Goal: Information Seeking & Learning: Learn about a topic

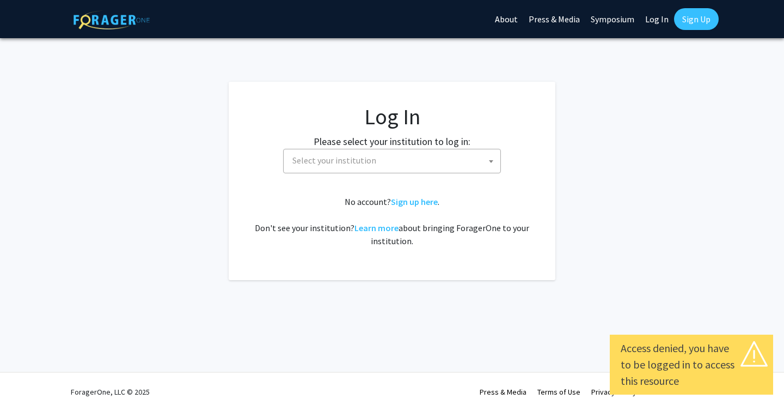
select select
click at [432, 161] on span "Select your institution" at bounding box center [394, 160] width 212 height 22
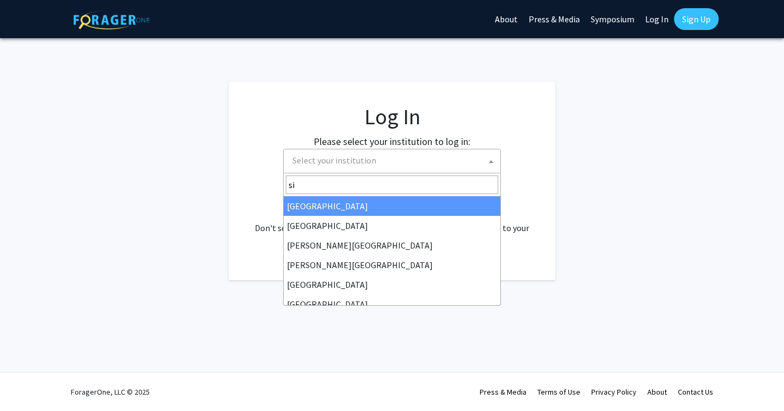
type input "s"
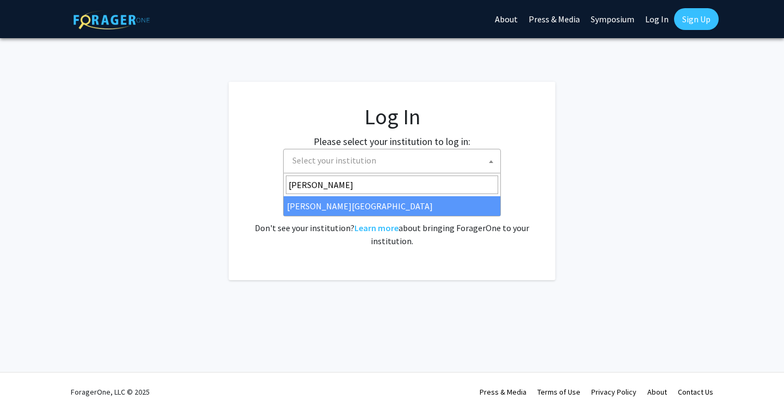
type input "thom"
select select "24"
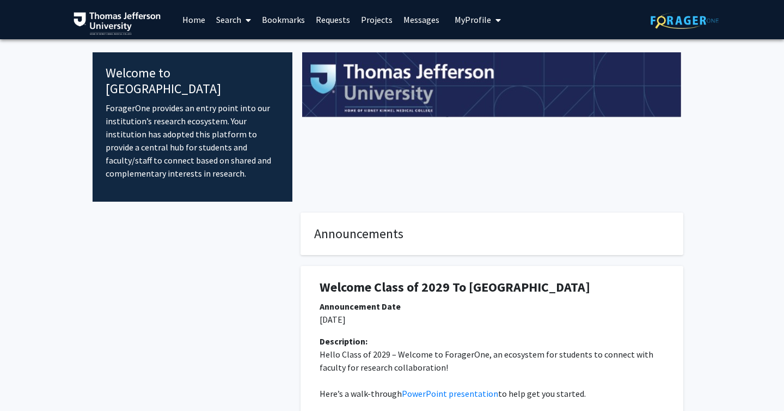
click at [193, 18] on link "Home" at bounding box center [194, 20] width 34 height 38
click at [221, 19] on link "Search" at bounding box center [234, 20] width 46 height 38
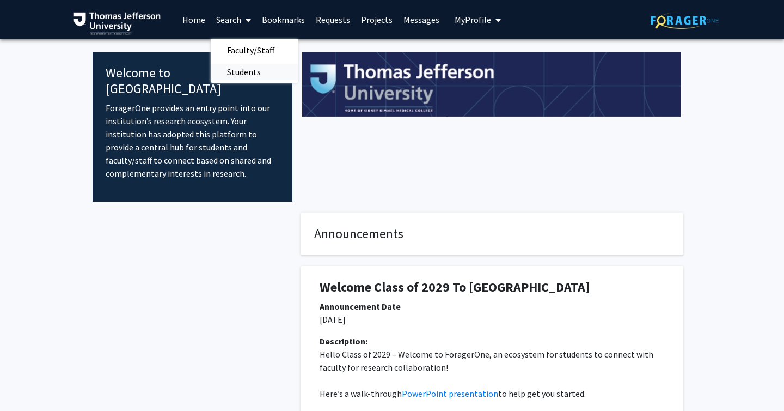
click at [251, 63] on span "Students" at bounding box center [244, 72] width 66 height 22
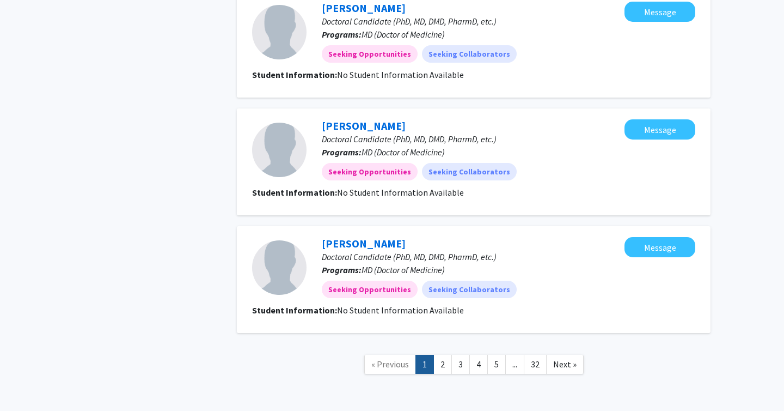
scroll to position [1061, 0]
click at [440, 354] on link "2" at bounding box center [443, 363] width 19 height 19
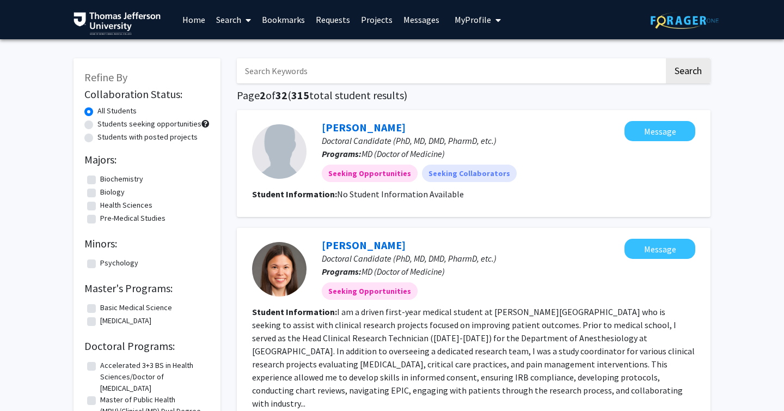
click at [388, 71] on input "Search Keywords" at bounding box center [451, 70] width 428 height 25
type input "ophthalmology"
click at [666, 58] on button "Search" at bounding box center [688, 70] width 45 height 25
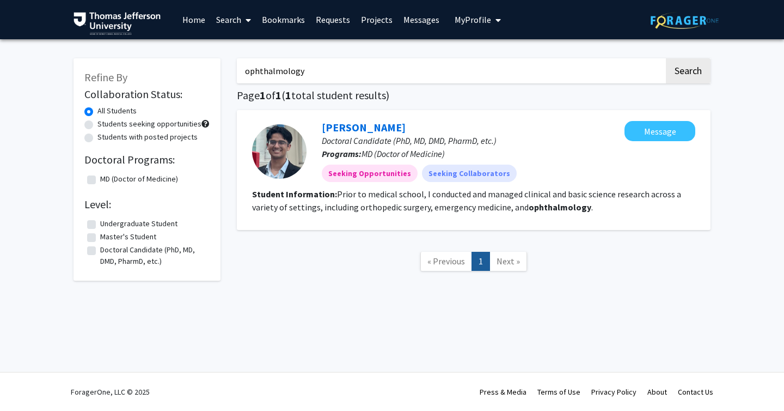
drag, startPoint x: 477, startPoint y: 77, endPoint x: 116, endPoint y: 59, distance: 361.5
click at [120, 59] on div "Refine By Collaboration Status: All Students Students seeking opportunities Stu…" at bounding box center [392, 170] width 654 height 246
click at [666, 58] on button "Search" at bounding box center [688, 70] width 45 height 25
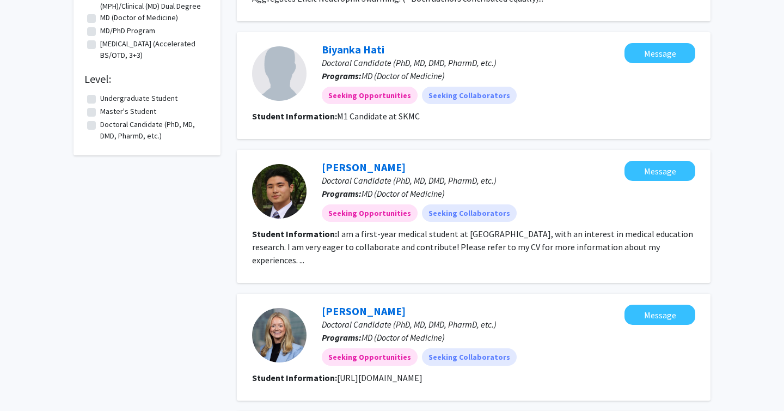
scroll to position [1090, 0]
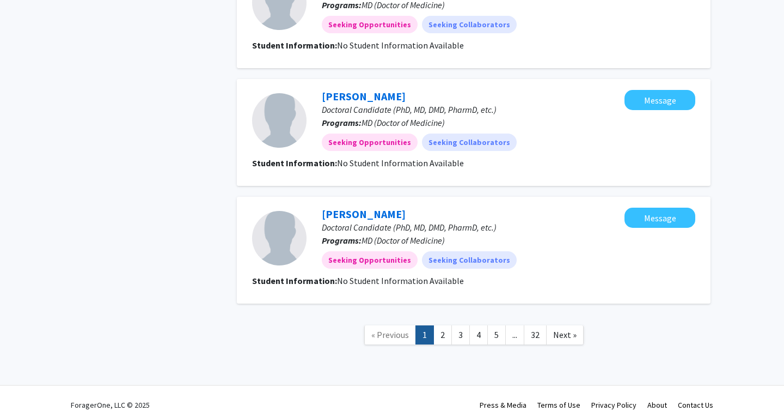
click at [477, 325] on link "4" at bounding box center [479, 334] width 19 height 19
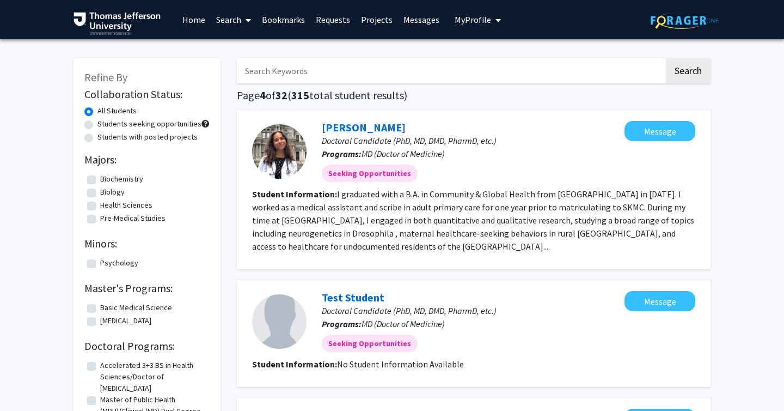
click at [111, 22] on img at bounding box center [117, 23] width 87 height 23
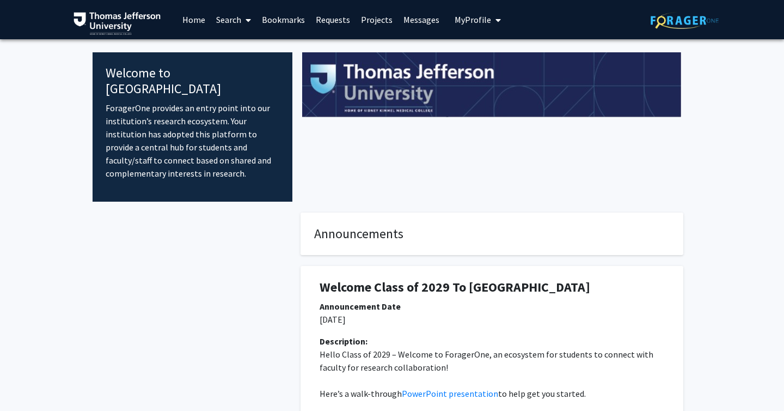
click at [186, 21] on link "Home" at bounding box center [194, 20] width 34 height 38
click at [246, 17] on icon at bounding box center [248, 20] width 5 height 9
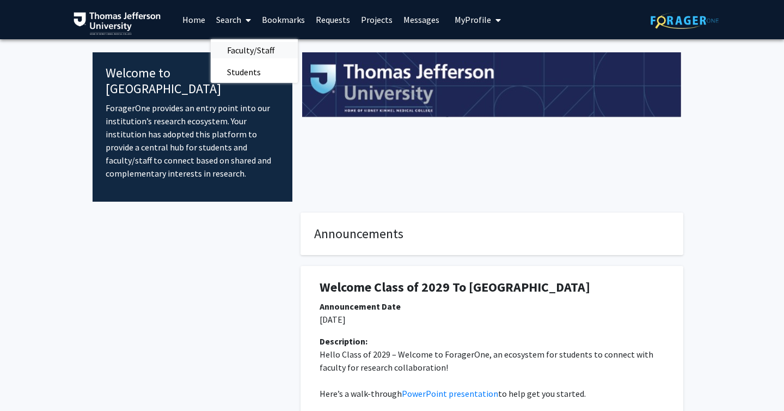
click at [249, 43] on span "Faculty/Staff" at bounding box center [251, 50] width 80 height 22
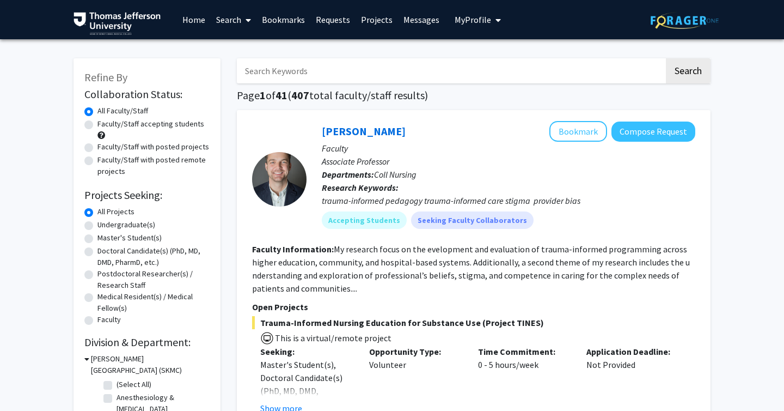
click at [181, 123] on label "Faculty/Staff accepting students" at bounding box center [150, 123] width 107 height 11
click at [105, 123] on input "Faculty/Staff accepting students" at bounding box center [100, 121] width 7 height 7
radio input "true"
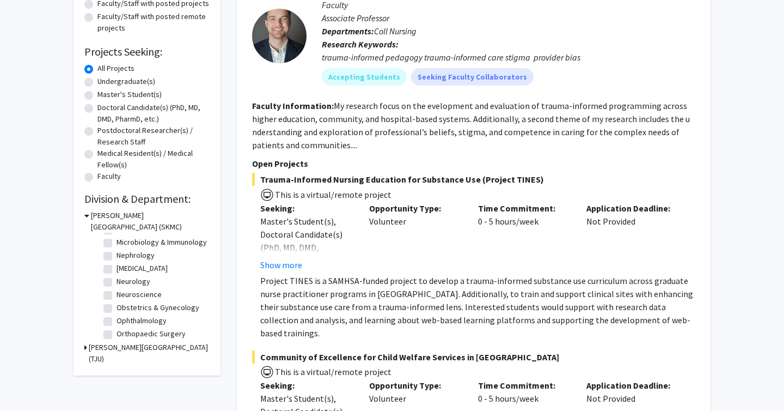
scroll to position [208, 0]
click at [149, 321] on label "Ophthalmology" at bounding box center [142, 318] width 50 height 11
click at [124, 320] on input "Ophthalmology" at bounding box center [120, 316] width 7 height 7
checkbox input "true"
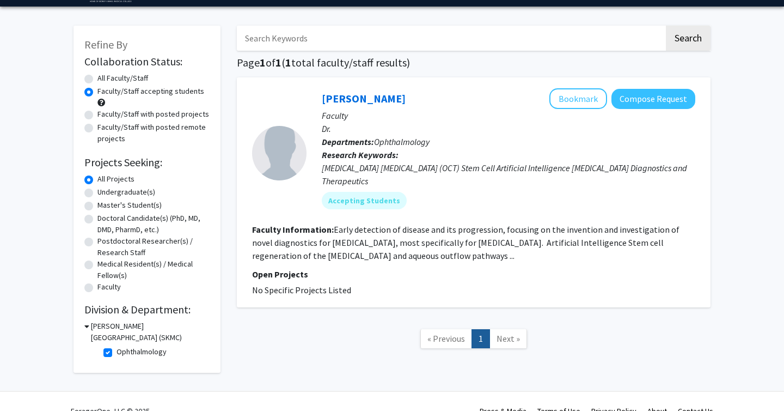
scroll to position [52, 0]
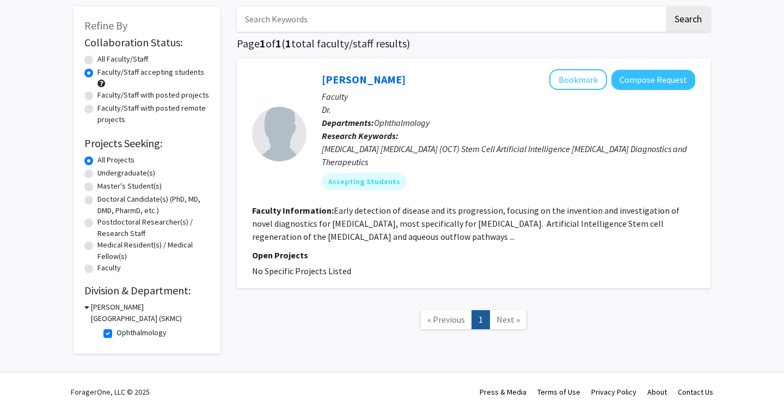
click at [130, 333] on label "Ophthalmology" at bounding box center [142, 332] width 50 height 11
click at [124, 333] on input "Ophthalmology" at bounding box center [120, 330] width 7 height 7
checkbox input "false"
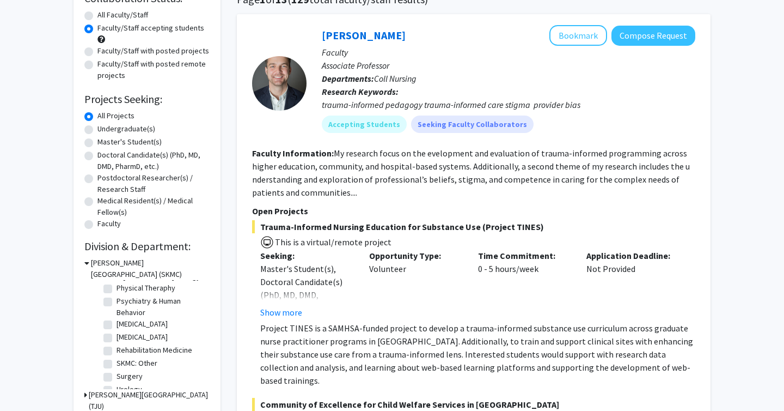
scroll to position [405, 0]
click at [132, 325] on label "[MEDICAL_DATA]" at bounding box center [142, 326] width 51 height 11
click at [124, 325] on input "[MEDICAL_DATA]" at bounding box center [120, 324] width 7 height 7
checkbox input "true"
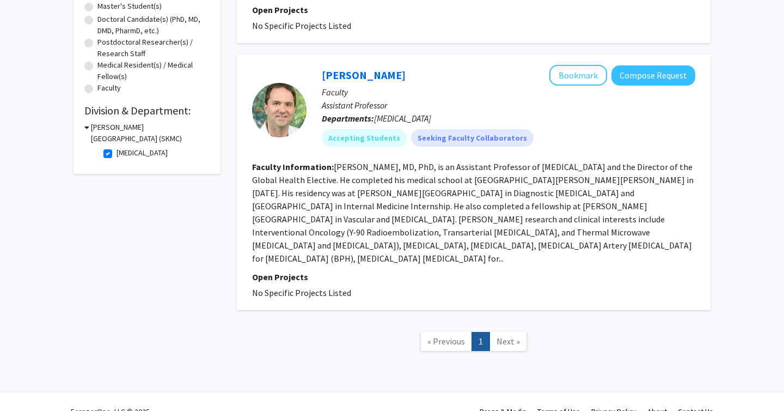
scroll to position [232, 0]
click at [355, 73] on link "[PERSON_NAME]" at bounding box center [364, 75] width 84 height 14
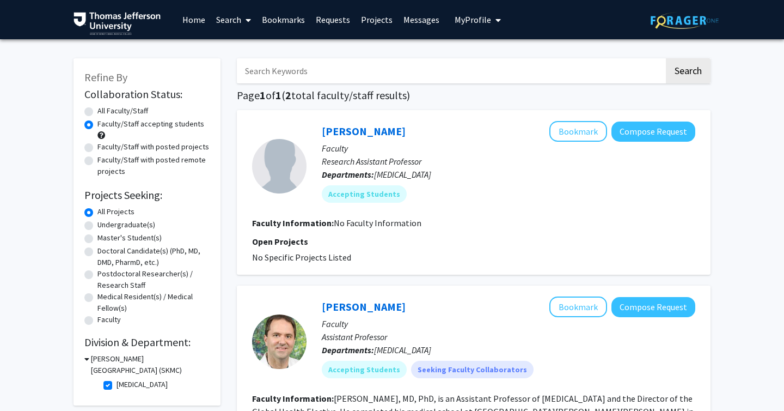
click at [123, 110] on label "All Faculty/Staff" at bounding box center [122, 110] width 51 height 11
click at [105, 110] on input "All Faculty/Staff" at bounding box center [100, 108] width 7 height 7
radio input "true"
click at [170, 148] on label "Faculty/Staff with posted projects" at bounding box center [153, 146] width 112 height 11
click at [105, 148] on input "Faculty/Staff with posted projects" at bounding box center [100, 144] width 7 height 7
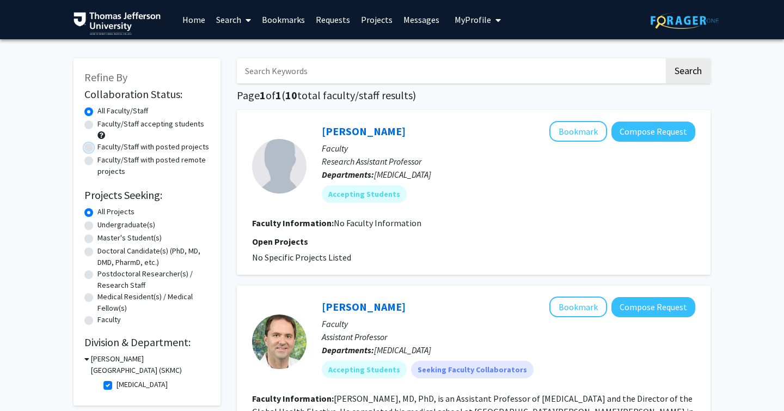
radio input "true"
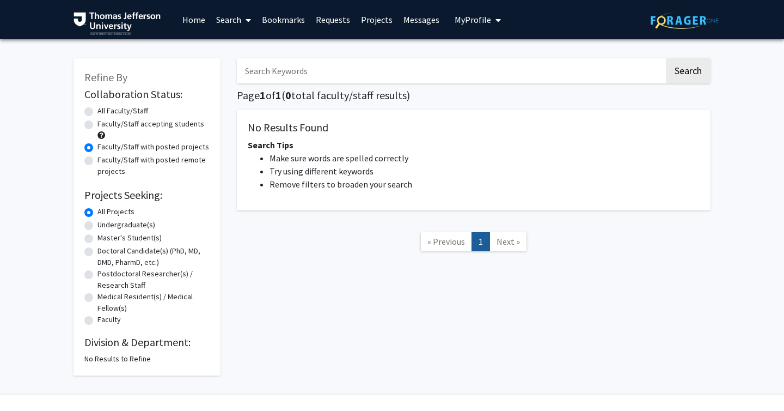
click at [136, 111] on label "All Faculty/Staff" at bounding box center [122, 110] width 51 height 11
click at [105, 111] on input "All Faculty/Staff" at bounding box center [100, 108] width 7 height 7
radio input "true"
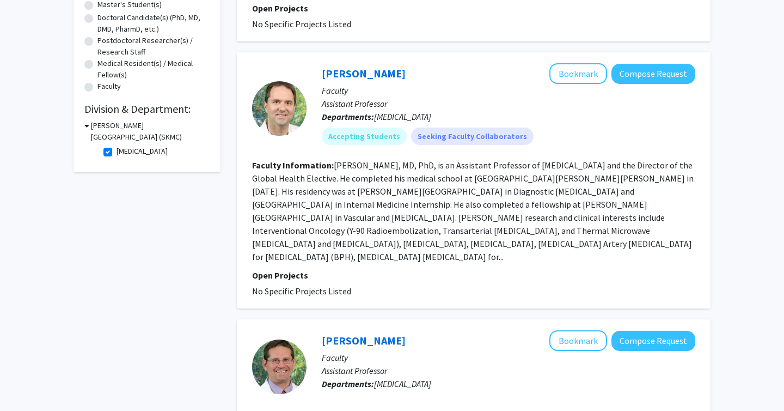
scroll to position [234, 0]
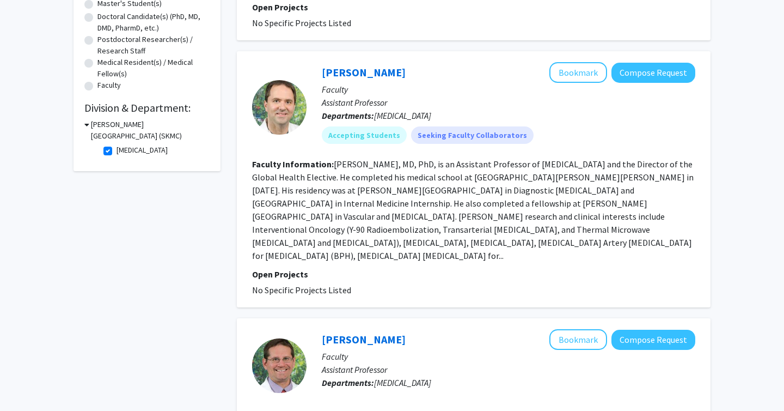
click at [120, 153] on label "[MEDICAL_DATA]" at bounding box center [142, 149] width 51 height 11
click at [120, 151] on input "[MEDICAL_DATA]" at bounding box center [120, 147] width 7 height 7
checkbox input "false"
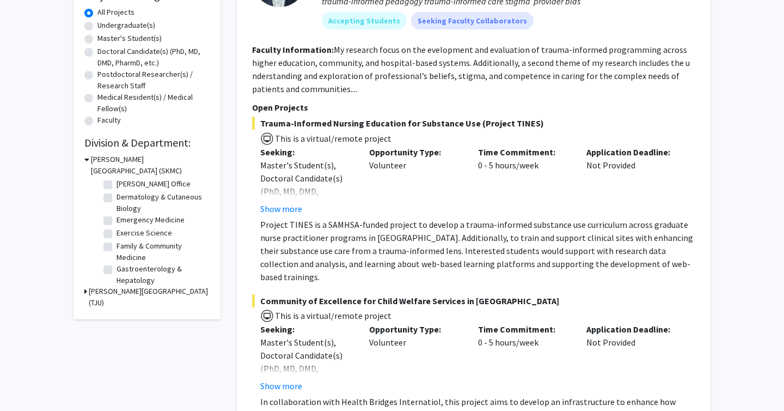
scroll to position [74, 0]
click at [139, 194] on label "Dermatology & Cutaneous Biology" at bounding box center [162, 201] width 90 height 23
click at [124, 194] on input "Dermatology & Cutaneous Biology" at bounding box center [120, 193] width 7 height 7
checkbox input "true"
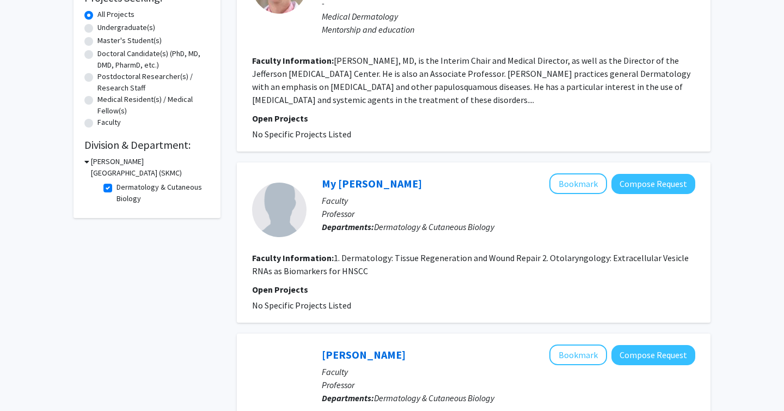
scroll to position [198, 0]
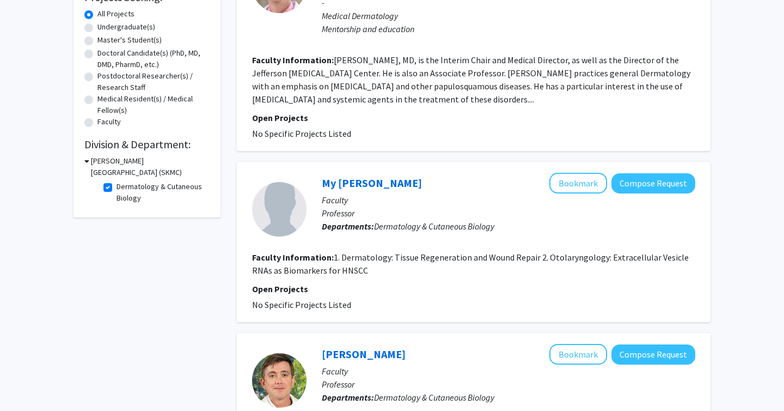
click at [156, 185] on label "Dermatology & Cutaneous Biology" at bounding box center [162, 192] width 90 height 23
click at [124, 185] on input "Dermatology & Cutaneous Biology" at bounding box center [120, 184] width 7 height 7
checkbox input "false"
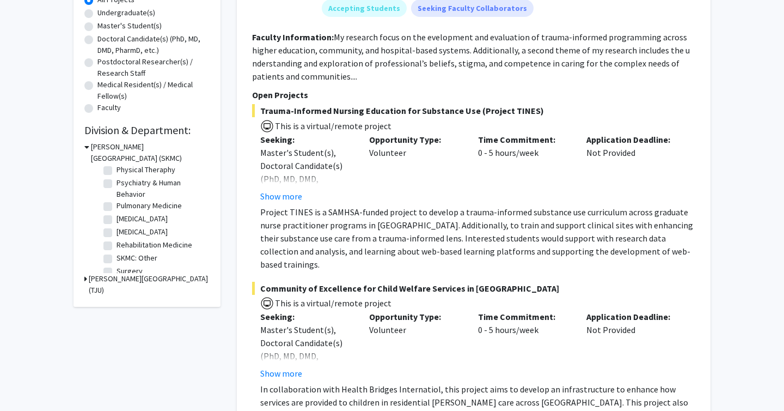
scroll to position [473, 0]
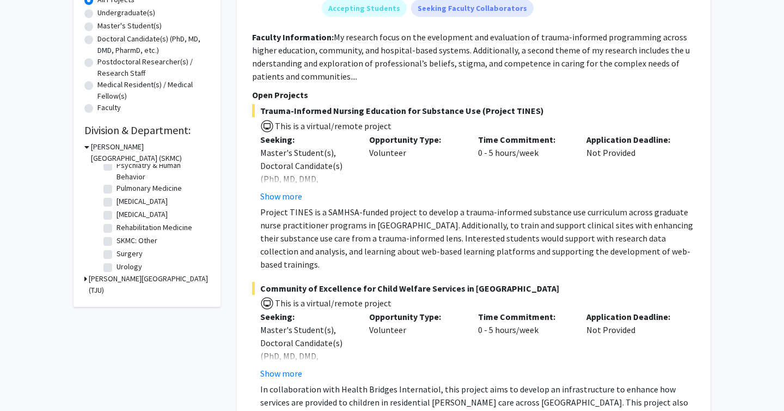
click at [133, 214] on label "[MEDICAL_DATA]" at bounding box center [142, 214] width 51 height 11
click at [124, 214] on input "[MEDICAL_DATA]" at bounding box center [120, 212] width 7 height 7
checkbox input "true"
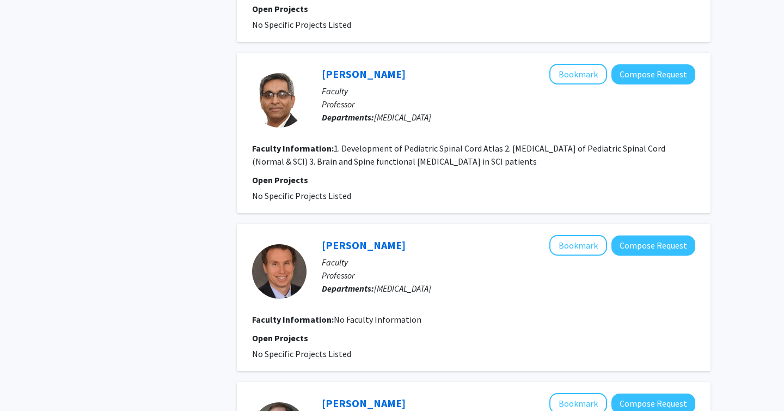
scroll to position [1109, 0]
